Goal: Information Seeking & Learning: Find specific fact

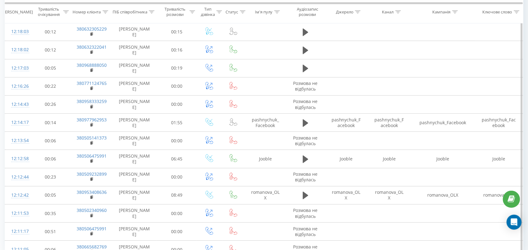
scroll to position [1906, 0]
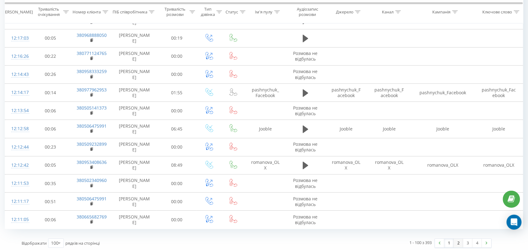
click at [461, 239] on link "2" at bounding box center [458, 243] width 9 height 9
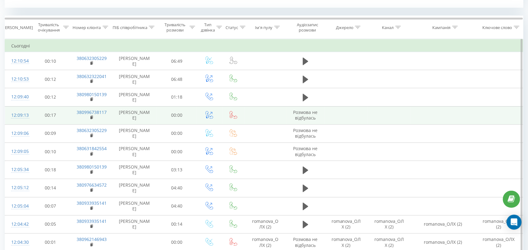
scroll to position [332, 0]
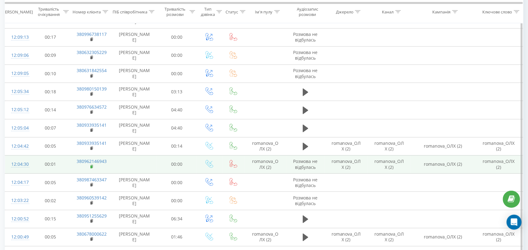
click at [91, 168] on rect at bounding box center [91, 167] width 2 height 3
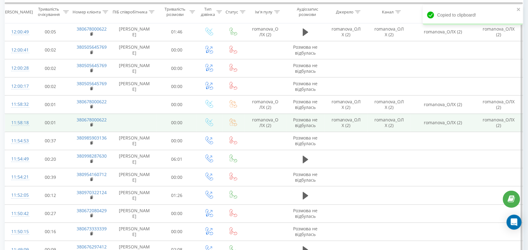
scroll to position [528, 0]
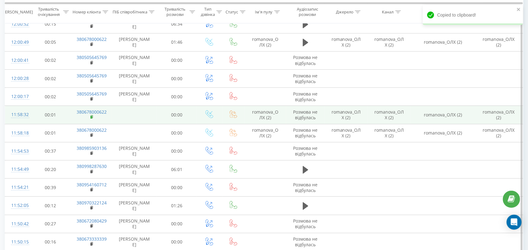
click at [92, 117] on rect at bounding box center [91, 117] width 2 height 3
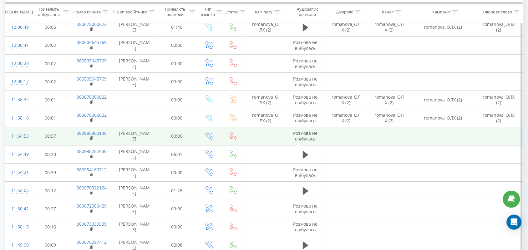
scroll to position [762, 0]
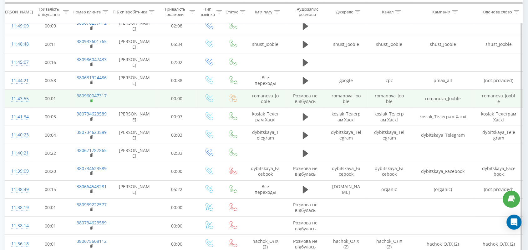
click at [92, 102] on rect at bounding box center [91, 101] width 2 height 3
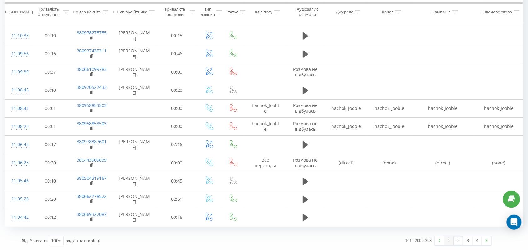
click at [449, 240] on link "1" at bounding box center [448, 241] width 9 height 9
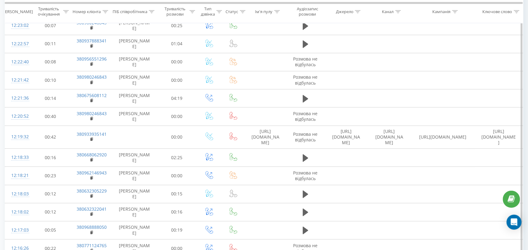
scroll to position [1515, 0]
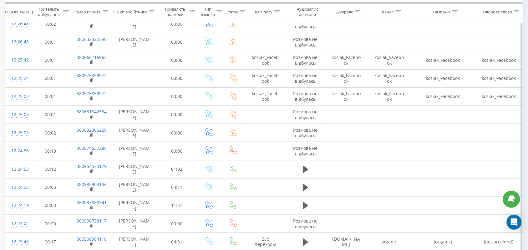
click at [152, 12] on icon at bounding box center [152, 11] width 6 height 3
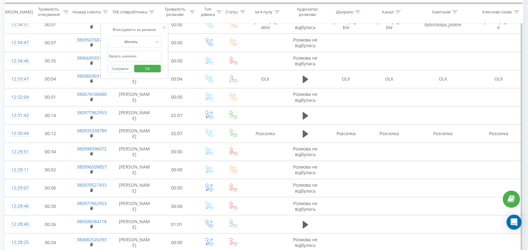
click at [155, 69] on span "OK" at bounding box center [148, 68] width 18 height 10
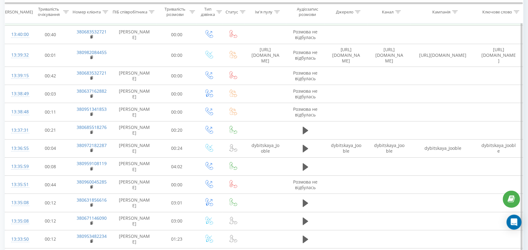
scroll to position [382, 0]
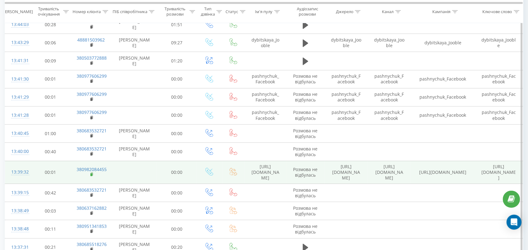
click at [92, 174] on rect at bounding box center [91, 175] width 2 height 3
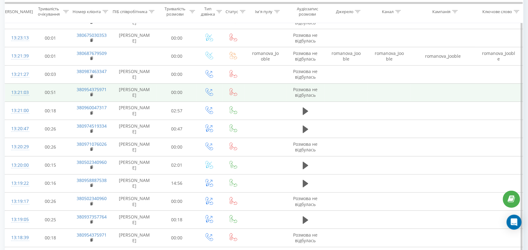
scroll to position [1124, 0]
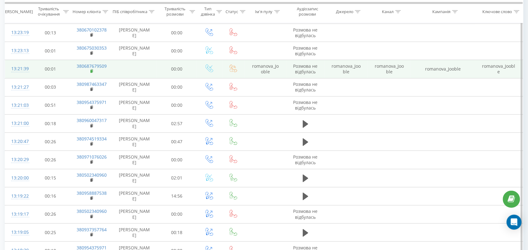
click at [93, 69] on icon at bounding box center [91, 71] width 3 height 4
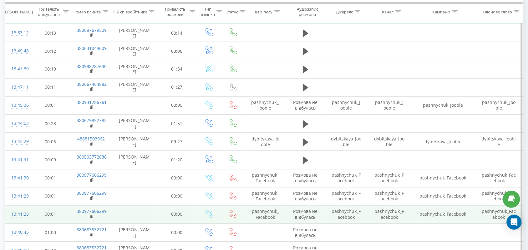
scroll to position [225, 0]
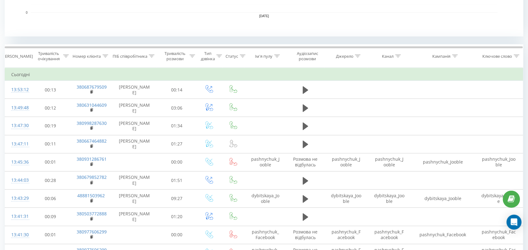
click at [151, 55] on icon at bounding box center [152, 56] width 6 height 3
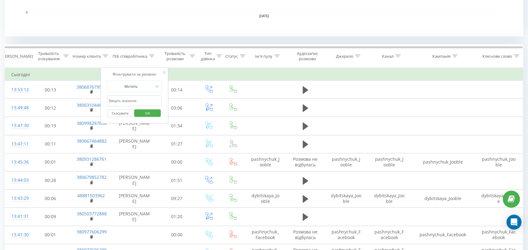
click at [148, 113] on span "OK" at bounding box center [148, 113] width 18 height 10
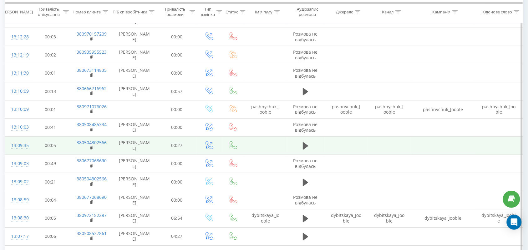
scroll to position [1759, 0]
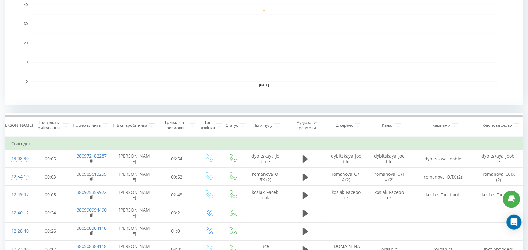
click at [154, 124] on icon at bounding box center [152, 125] width 6 height 3
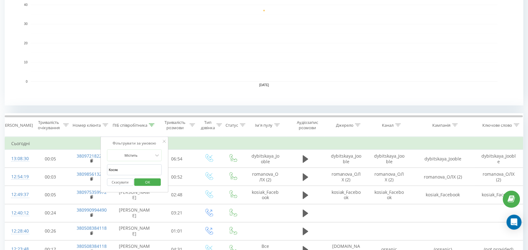
drag, startPoint x: 132, startPoint y: 169, endPoint x: 0, endPoint y: 111, distance: 144.2
click at [0, 116] on div "Всі дзвінки Джерела трафіку Графік Експорт .csv .xls .xlsx [DATE] - [DATE] Скин…" at bounding box center [264, 245] width 528 height 766
click at [139, 172] on input "text" at bounding box center [134, 170] width 55 height 11
type input "Валерія"
click at [144, 184] on span "OK" at bounding box center [148, 183] width 18 height 10
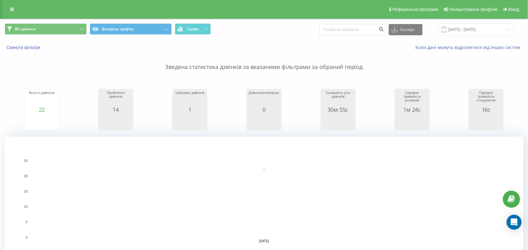
scroll to position [117, 0]
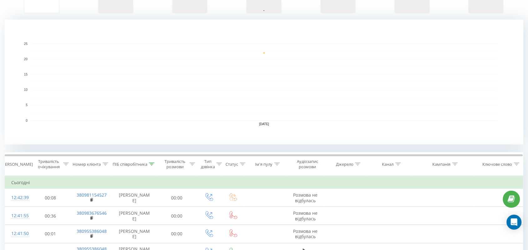
click at [147, 164] on div "ПІБ співробітника" at bounding box center [130, 164] width 35 height 5
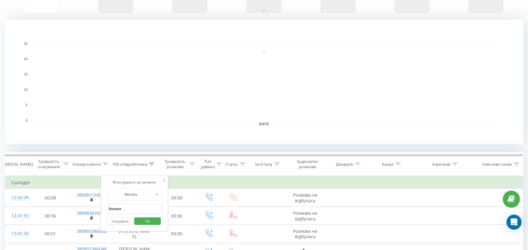
drag, startPoint x: 145, startPoint y: 212, endPoint x: 0, endPoint y: 185, distance: 147.1
click at [130, 208] on input "text" at bounding box center [134, 209] width 55 height 11
type input "романова"
click at [149, 221] on span "OK" at bounding box center [148, 222] width 18 height 10
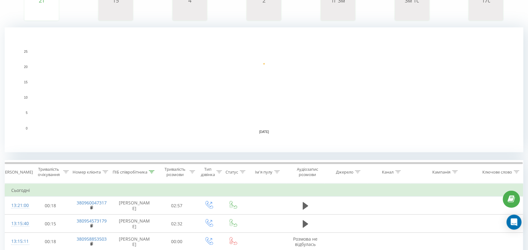
scroll to position [117, 0]
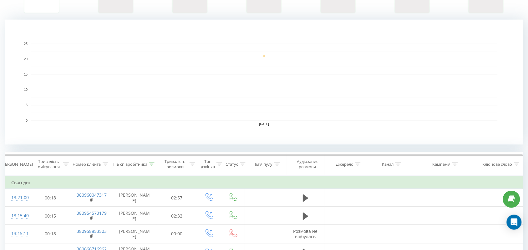
click at [152, 166] on icon at bounding box center [152, 164] width 6 height 3
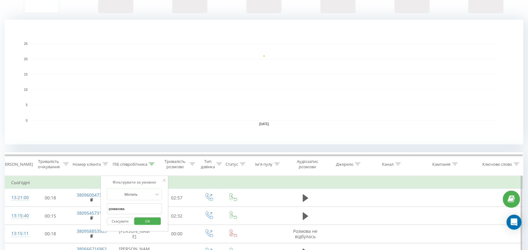
click at [151, 224] on span "OK" at bounding box center [148, 222] width 18 height 10
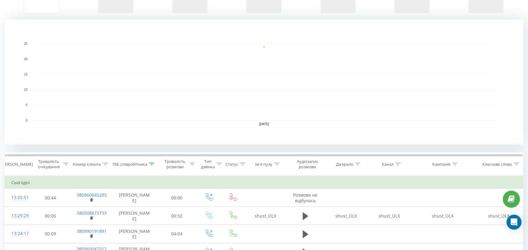
click at [151, 164] on icon at bounding box center [152, 164] width 6 height 3
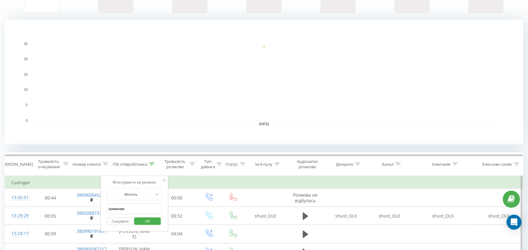
click at [144, 225] on span "OK" at bounding box center [148, 222] width 18 height 10
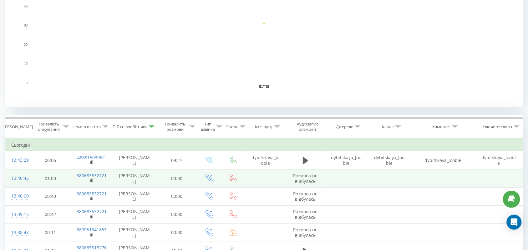
scroll to position [195, 0]
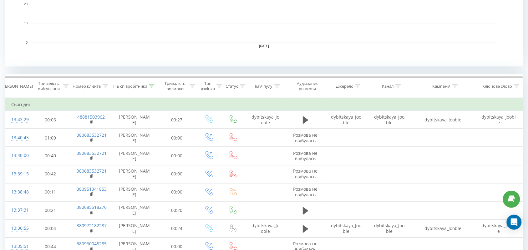
click at [151, 84] on div at bounding box center [152, 86] width 6 height 5
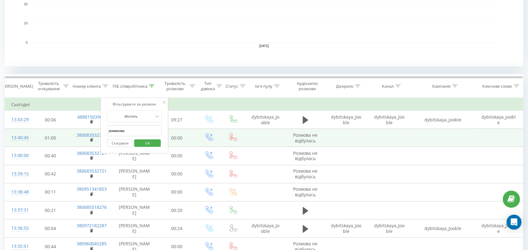
drag, startPoint x: 144, startPoint y: 134, endPoint x: 88, endPoint y: 130, distance: 56.1
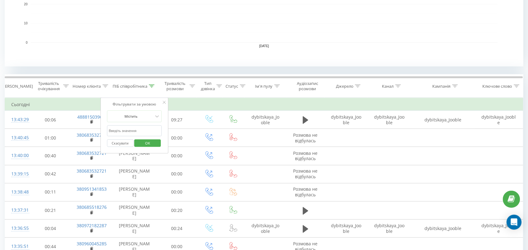
click at [149, 129] on input "text" at bounding box center [134, 131] width 55 height 11
type input "Валерія"
click at [150, 143] on span "OK" at bounding box center [148, 143] width 18 height 10
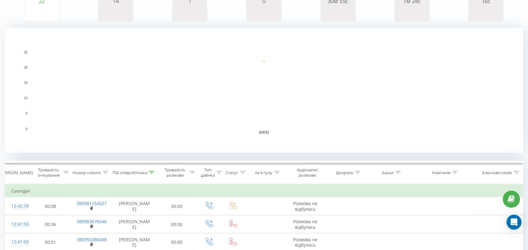
scroll to position [117, 0]
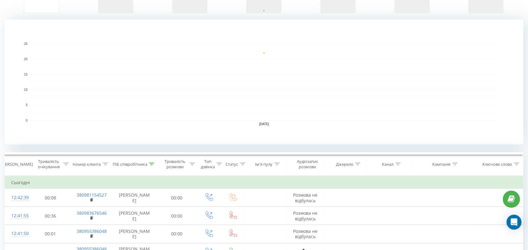
click at [152, 164] on icon at bounding box center [152, 164] width 6 height 3
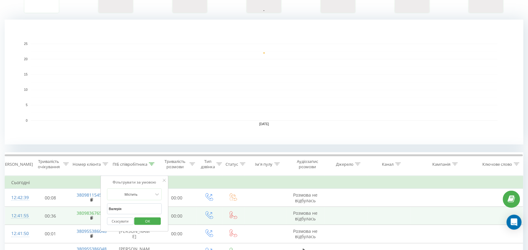
drag, startPoint x: 136, startPoint y: 210, endPoint x: 77, endPoint y: 213, distance: 59.5
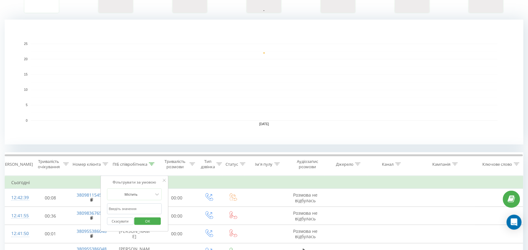
drag, startPoint x: 131, startPoint y: 212, endPoint x: 133, endPoint y: 207, distance: 5.0
click at [131, 211] on input "text" at bounding box center [134, 209] width 55 height 11
type input "тамара"
click at [153, 221] on span "OK" at bounding box center [148, 222] width 18 height 10
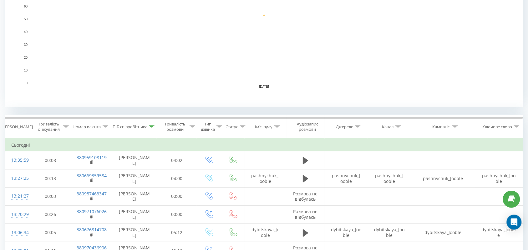
scroll to position [156, 0]
click at [152, 127] on div at bounding box center [152, 125] width 6 height 5
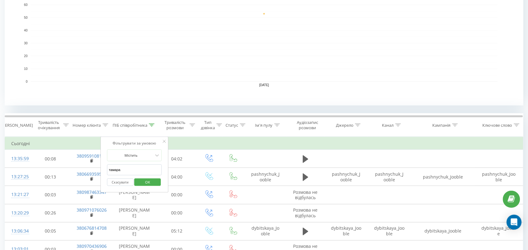
click at [151, 186] on span "OK" at bounding box center [148, 183] width 18 height 10
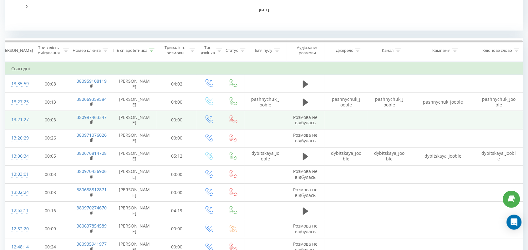
scroll to position [234, 0]
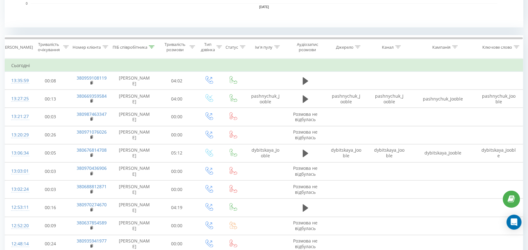
click at [151, 45] on div at bounding box center [152, 47] width 6 height 5
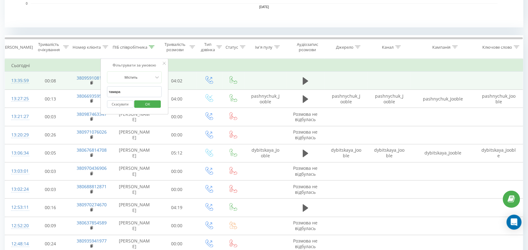
drag, startPoint x: 141, startPoint y: 90, endPoint x: 68, endPoint y: 88, distance: 73.2
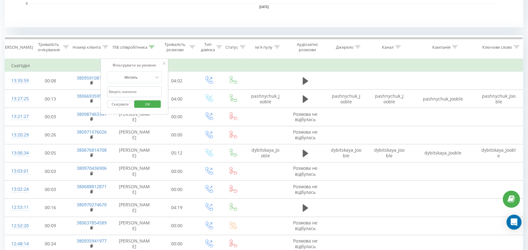
click at [126, 92] on input "text" at bounding box center [134, 92] width 55 height 11
type input "романова"
click at [151, 101] on span "OK" at bounding box center [148, 104] width 18 height 10
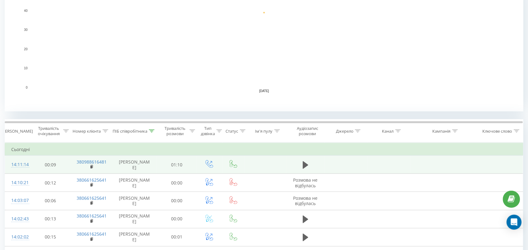
scroll to position [195, 0]
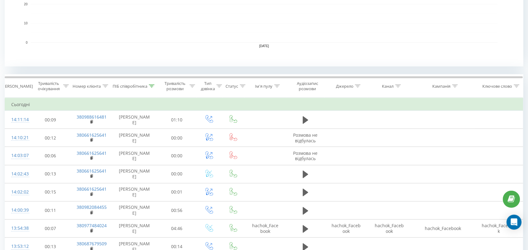
click at [152, 85] on icon at bounding box center [152, 86] width 6 height 3
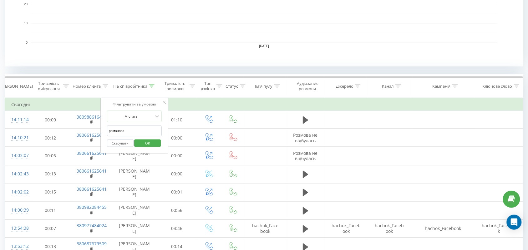
drag, startPoint x: 144, startPoint y: 129, endPoint x: 101, endPoint y: 126, distance: 43.3
click at [101, 126] on div "Фільтрувати за умовою Містить [PERSON_NAME] Скасувати OK" at bounding box center [134, 126] width 68 height 56
click at [127, 132] on input "text" at bounding box center [134, 131] width 55 height 11
type input "Валерія"
click at [151, 146] on span "OK" at bounding box center [148, 143] width 18 height 10
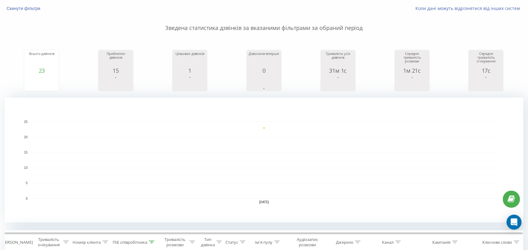
scroll to position [195, 0]
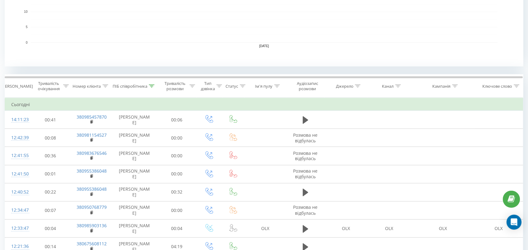
click at [153, 85] on icon at bounding box center [152, 86] width 6 height 3
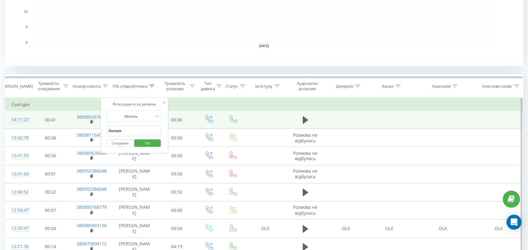
drag, startPoint x: 150, startPoint y: 132, endPoint x: 98, endPoint y: 126, distance: 52.5
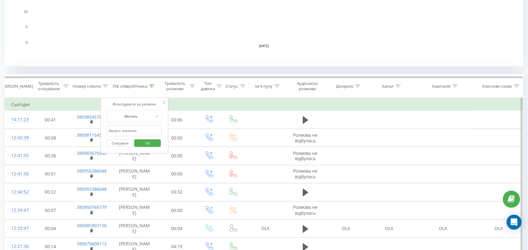
click at [138, 142] on button "OK" at bounding box center [147, 144] width 27 height 8
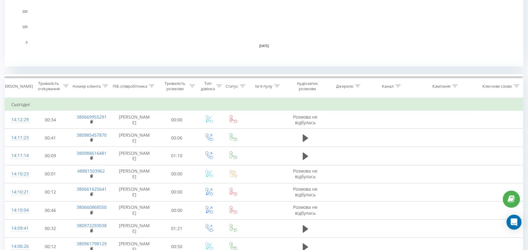
scroll to position [283, 0]
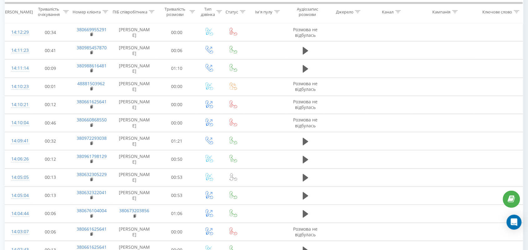
click at [149, 10] on icon at bounding box center [152, 11] width 6 height 3
click at [143, 58] on input "text" at bounding box center [134, 56] width 55 height 11
type input "романова"
drag, startPoint x: 143, startPoint y: 69, endPoint x: 143, endPoint y: 94, distance: 25.0
click at [143, 69] on span "OK" at bounding box center [148, 68] width 18 height 10
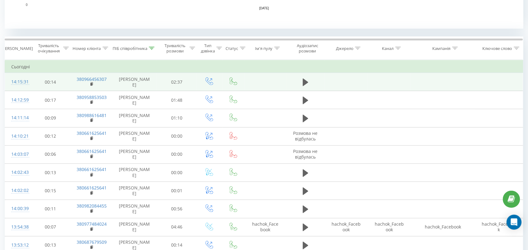
scroll to position [234, 0]
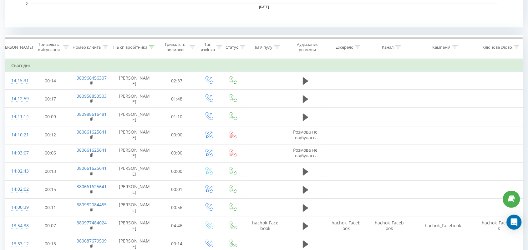
click at [153, 46] on icon at bounding box center [152, 47] width 6 height 3
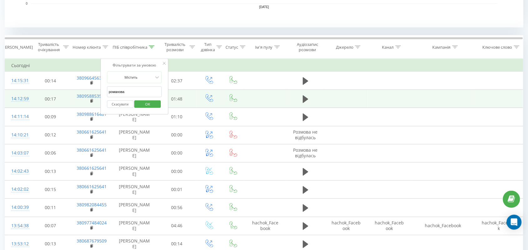
drag, startPoint x: 148, startPoint y: 91, endPoint x: 51, endPoint y: 91, distance: 97.2
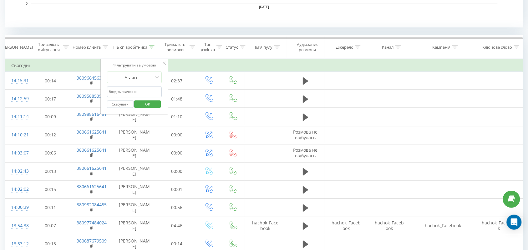
click at [156, 90] on input "text" at bounding box center [134, 92] width 55 height 11
type input "Косяк"
click at [140, 102] on span "OK" at bounding box center [148, 104] width 18 height 10
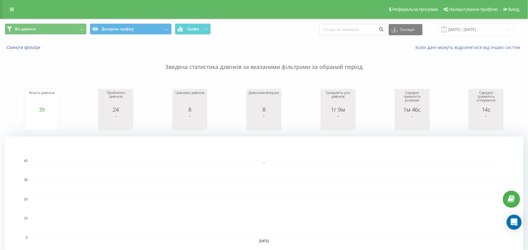
scroll to position [156, 0]
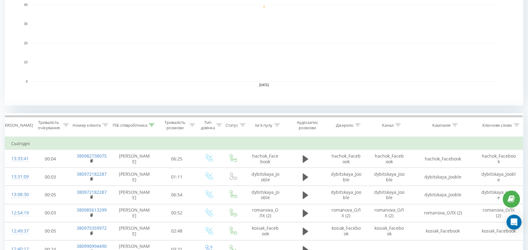
click at [152, 127] on div at bounding box center [152, 125] width 6 height 5
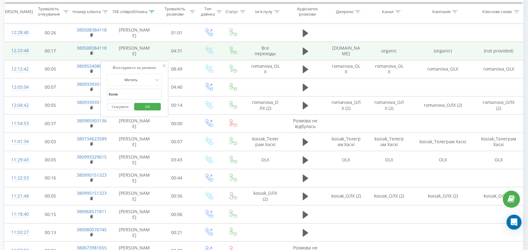
scroll to position [430, 0]
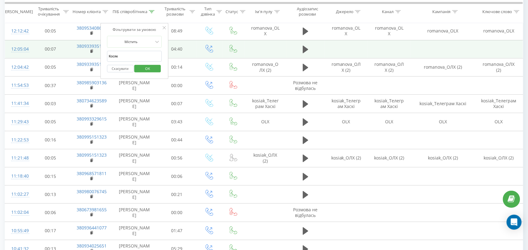
drag, startPoint x: 152, startPoint y: 58, endPoint x: 48, endPoint y: 55, distance: 103.9
click at [49, 57] on table "Фільтрувати за умовою Дорівнює Скасувати OK Фільтрувати за умовою Містить Скасу…" at bounding box center [264, 97] width 518 height 468
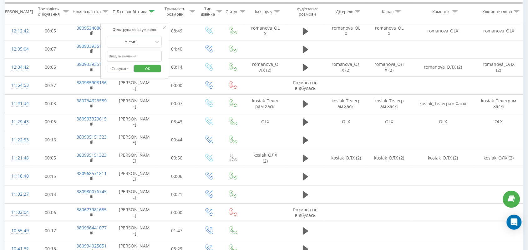
click at [113, 57] on input "text" at bounding box center [134, 56] width 55 height 11
type input "романова"
click at [146, 69] on span "OK" at bounding box center [148, 68] width 18 height 10
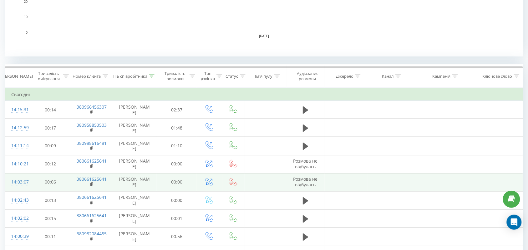
scroll to position [145, 0]
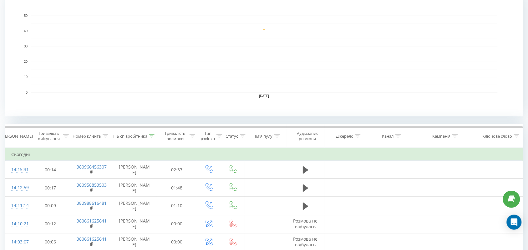
click at [151, 135] on icon at bounding box center [152, 136] width 6 height 3
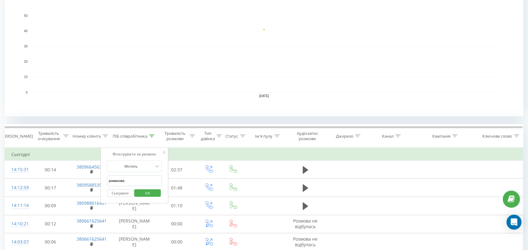
drag, startPoint x: 109, startPoint y: 180, endPoint x: 0, endPoint y: 149, distance: 113.7
click at [146, 180] on input "text" at bounding box center [134, 181] width 55 height 11
type input "романова"
click at [152, 193] on span "OK" at bounding box center [148, 194] width 18 height 10
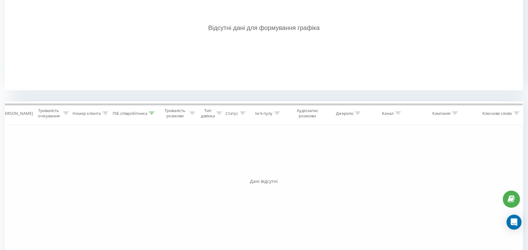
scroll to position [195, 0]
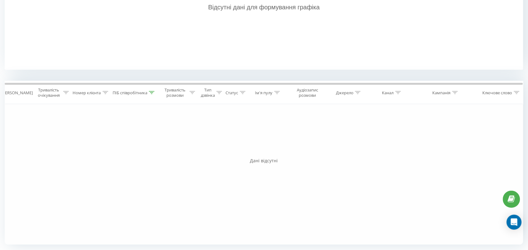
click at [152, 93] on icon at bounding box center [152, 92] width 6 height 3
click at [151, 150] on span "OK" at bounding box center [148, 150] width 18 height 10
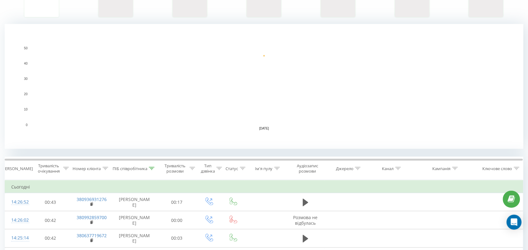
scroll to position [262, 0]
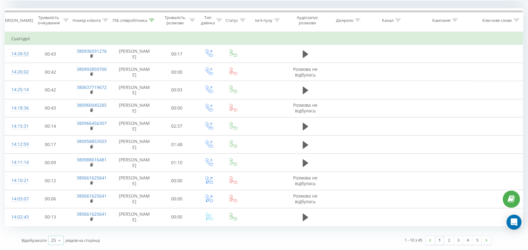
click at [58, 240] on icon at bounding box center [59, 241] width 9 height 12
click at [59, 233] on div "100" at bounding box center [55, 232] width 15 height 9
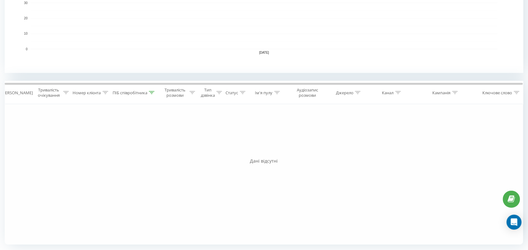
scroll to position [189, 0]
